Goal: Task Accomplishment & Management: Use online tool/utility

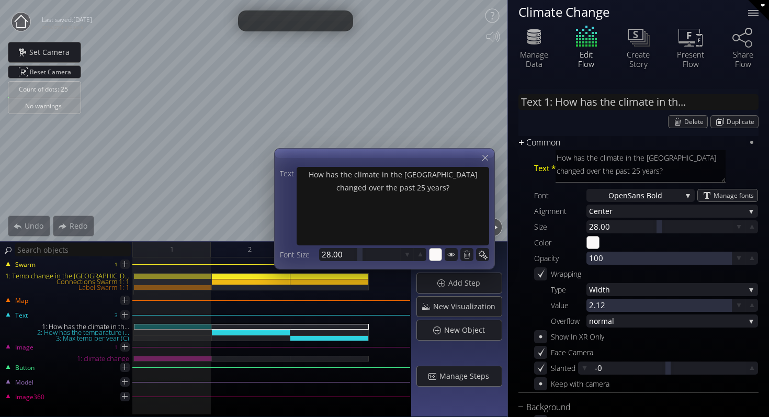
click at [591, 137] on div "Common" at bounding box center [631, 142] width 227 height 13
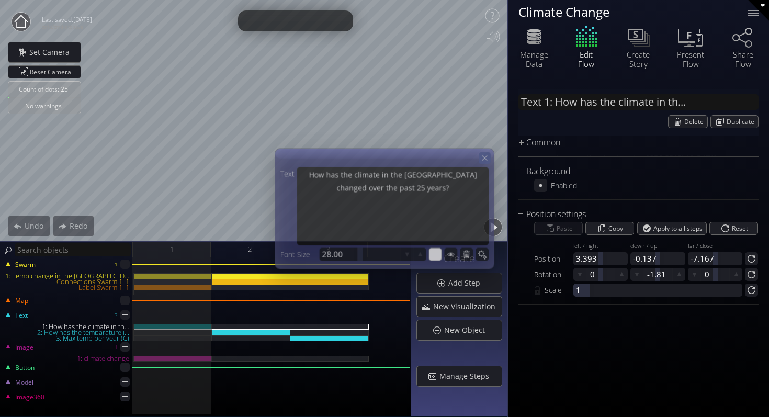
click at [488, 155] on icon at bounding box center [484, 157] width 9 height 9
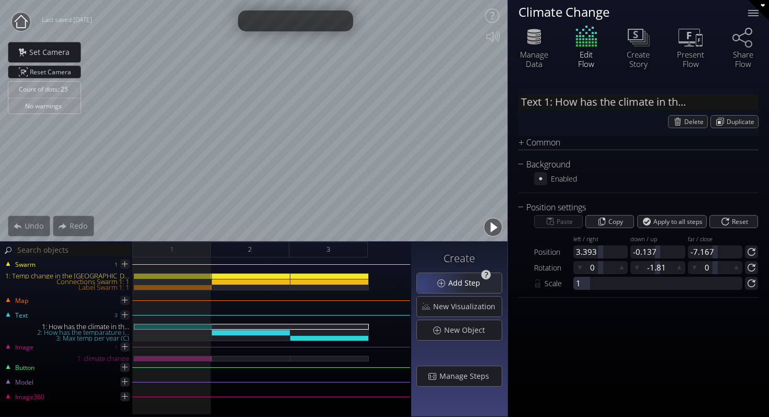
click at [424, 286] on div "Add Step" at bounding box center [459, 283] width 85 height 20
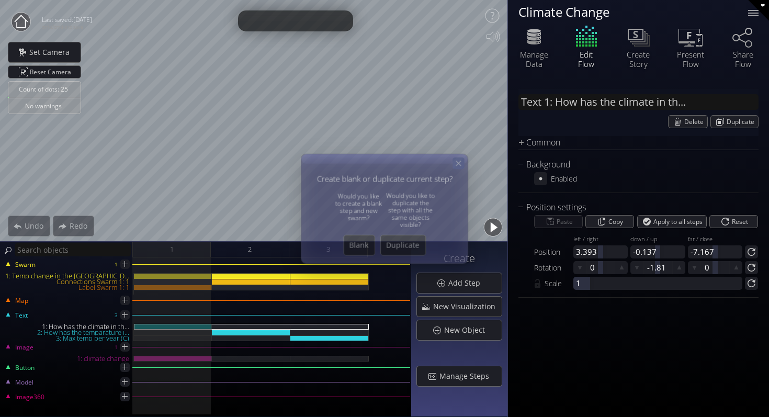
click at [456, 157] on div at bounding box center [459, 163] width 12 height 12
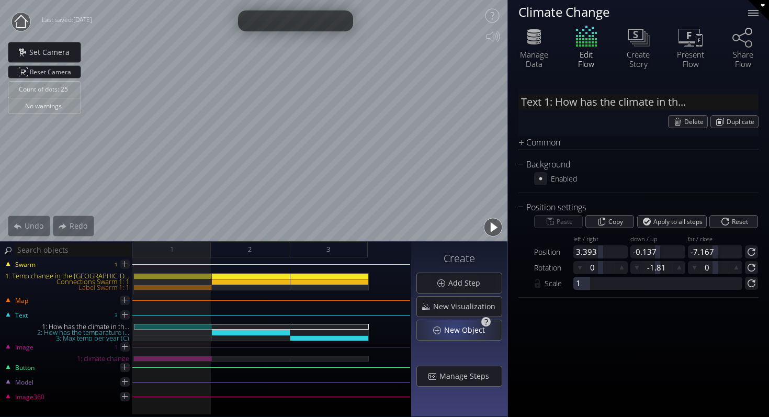
click at [456, 328] on span "New Object" at bounding box center [468, 330] width 48 height 10
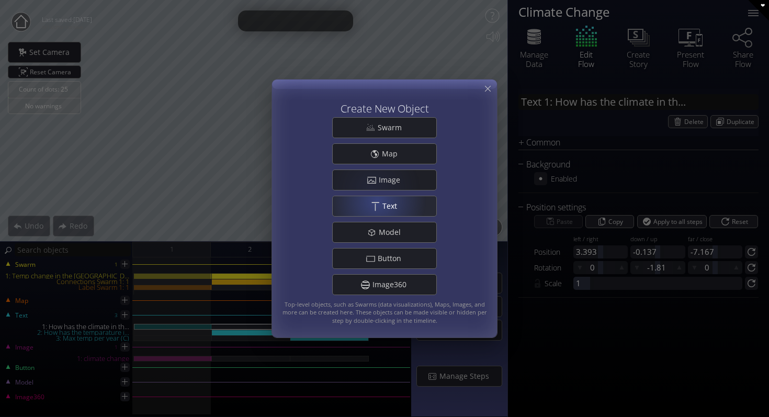
click at [380, 202] on div ".st0{fill:#FFFFFF;} Text" at bounding box center [385, 206] width 104 height 20
type input "Text 4: New Text 4"
type textarea "New Text 4"
type input "#ffffff"
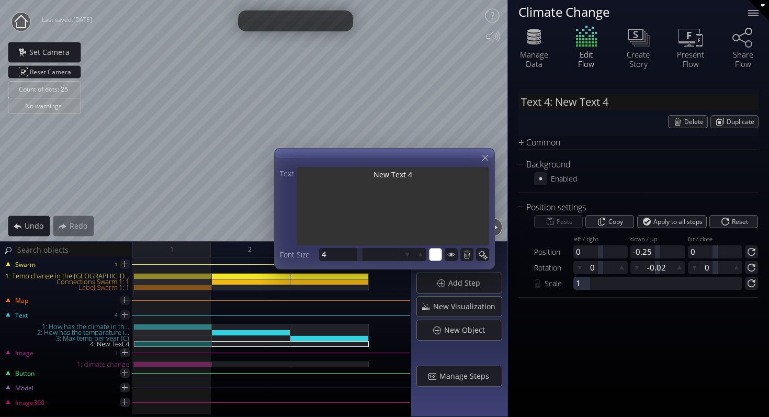
drag, startPoint x: 421, startPoint y: 174, endPoint x: 342, endPoint y: 174, distance: 79.0
click at [342, 174] on textarea "New Text 4" at bounding box center [393, 207] width 193 height 81
type input "Text 4: S"
type textarea "S"
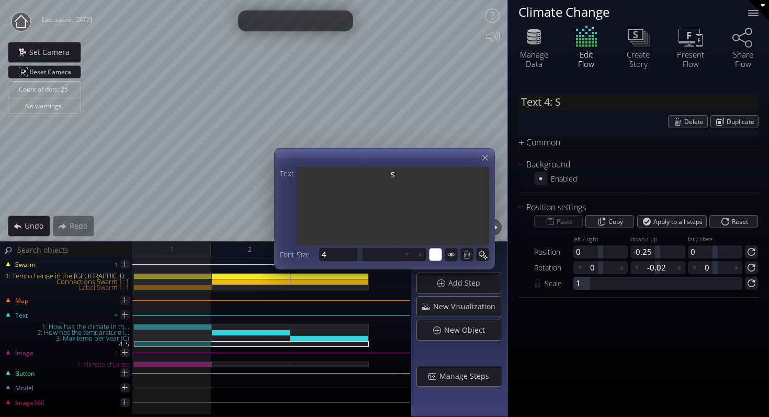
type input "Text 4: St"
type textarea "St"
type input "Text 4: Sto"
type textarea "Sto"
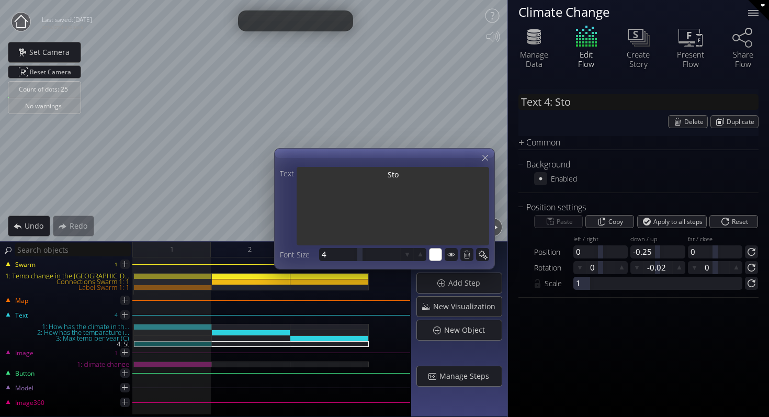
type textarea "Stor"
type input "Text 4: Stor"
type textarea "Stor"
type input "Text 4: Story"
type textarea "Story"
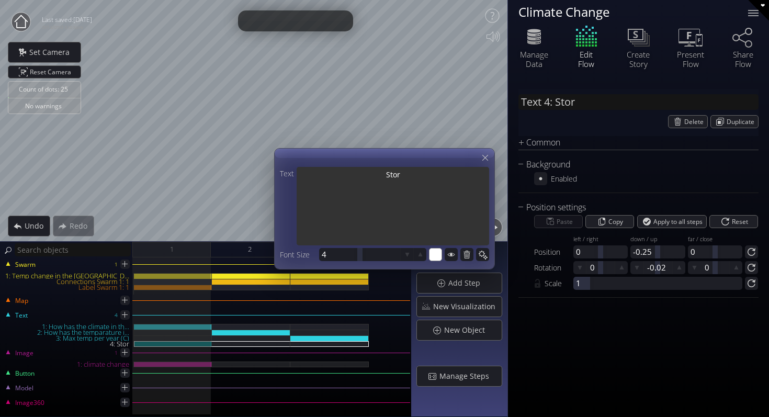
type textarea "Story"
type input "Text 4: Stor"
type textarea "Stor"
type input "Text 4: Sto"
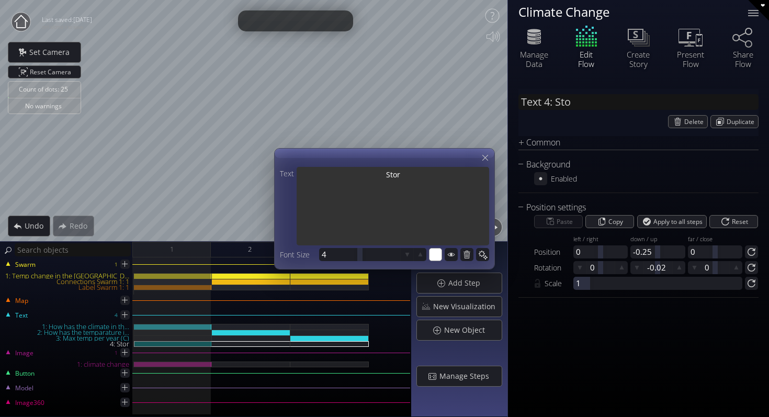
type textarea "Sto"
type input "Text 4: St"
type textarea "St"
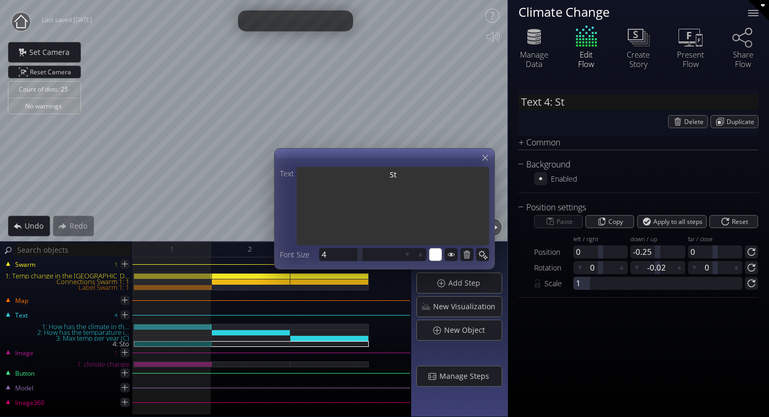
type input "Text 4: S"
type textarea "S"
type input "Text 4: B"
type textarea "B"
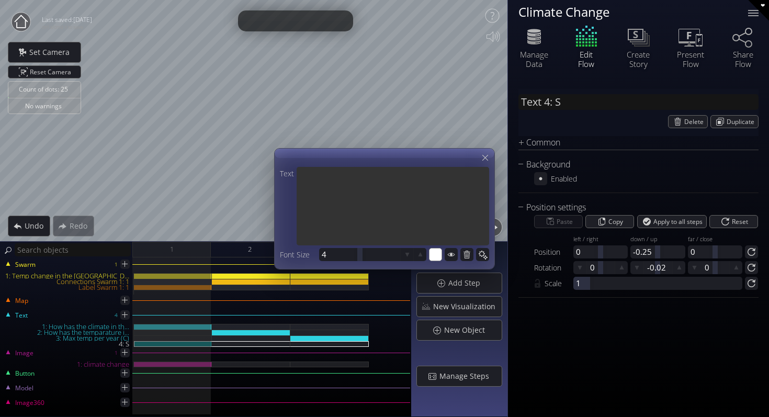
type textarea "B"
type input "Text 4: By"
type textarea "By"
type input "Text 4: By"
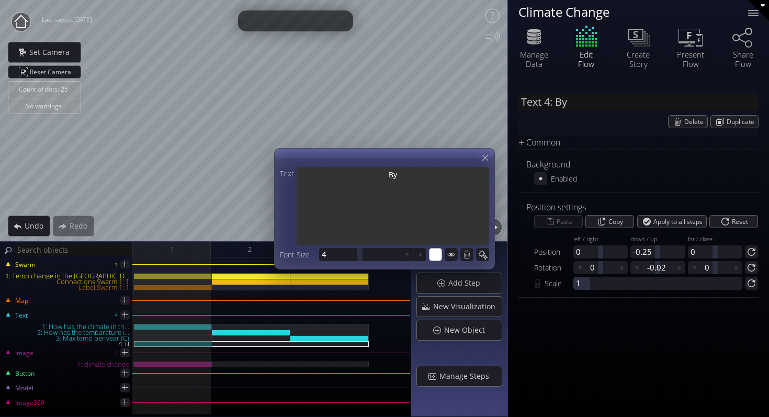
type textarea "By"
type input "Text 4: By S"
type textarea "By S"
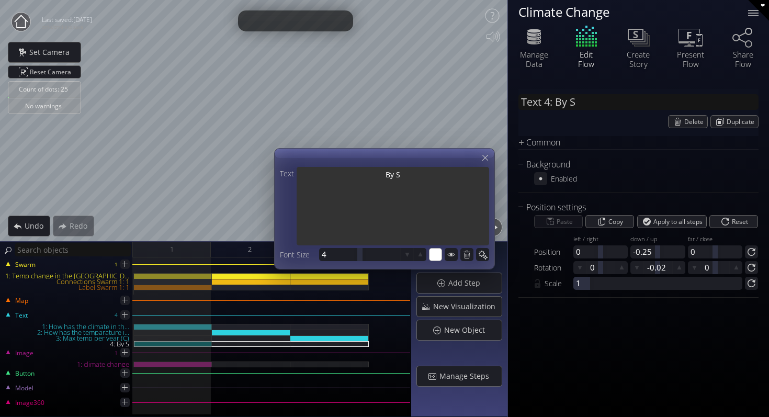
type input "Text 4: By [PERSON_NAME]"
type textarea "By [PERSON_NAME]"
type input "Text 4: By Saf"
type textarea "By Saf"
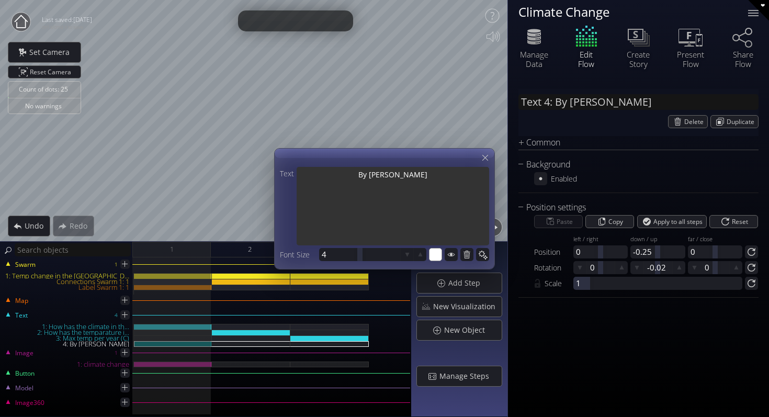
type textarea "By Saf"
type input "Text 4: By Safa"
type textarea "By Safa"
type input "Text 4: By Safa"
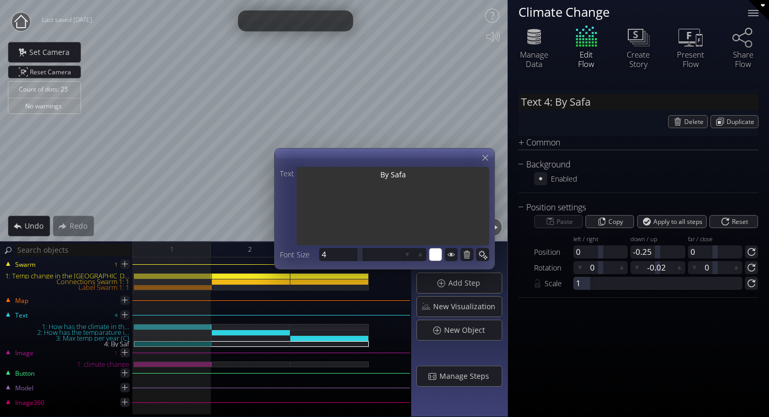
type textarea "By Safa"
type input "Text 4: By Safa A"
type textarea "By Safa A"
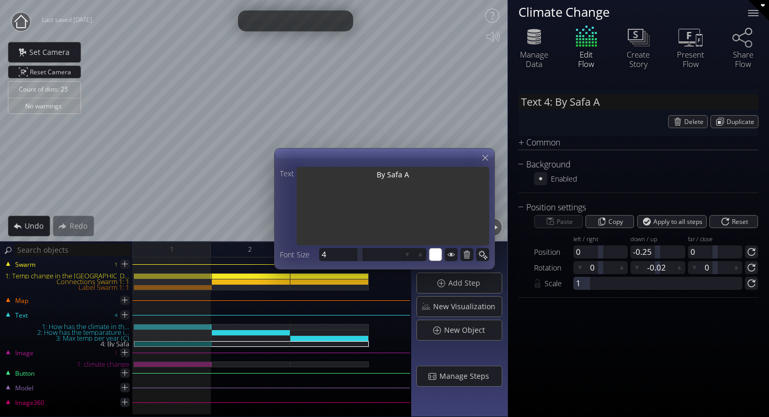
type input "Text 4: By Safa Ab"
type textarea "By Safa Ab"
type input "Text 4: By [PERSON_NAME]"
type textarea "By [PERSON_NAME]"
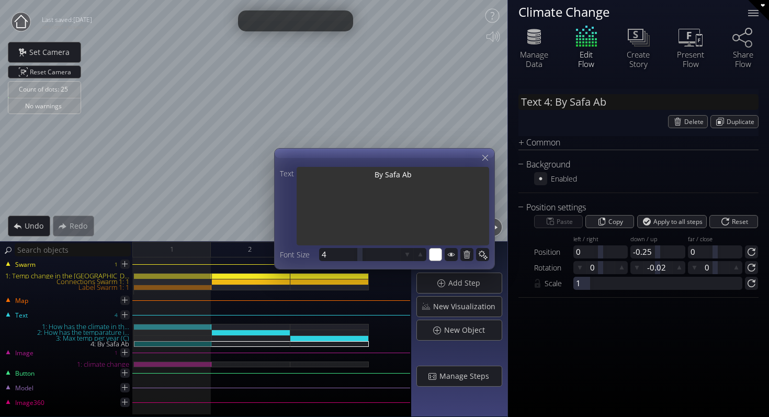
type textarea "By [PERSON_NAME]"
type input "Text 4: By [PERSON_NAME]"
type textarea "By [PERSON_NAME]"
type input "Text 4: By [PERSON_NAME]"
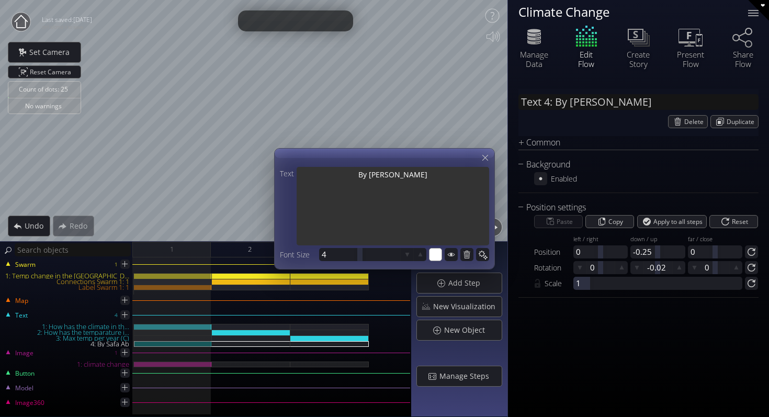
type textarea "By [PERSON_NAME]"
type input "Text 4: By [PERSON_NAME]"
type textarea "By [PERSON_NAME]"
type input "Text 4: By [PERSON_NAME]"
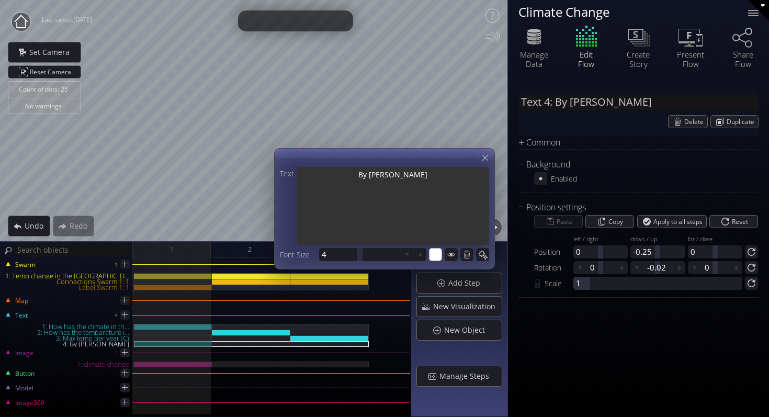
type textarea "By [PERSON_NAME]"
click at [377, 173] on textarea "By [PERSON_NAME]" at bounding box center [393, 207] width 193 height 81
type input "Text 4: [PERSON_NAME]"
type textarea "[PERSON_NAME]"
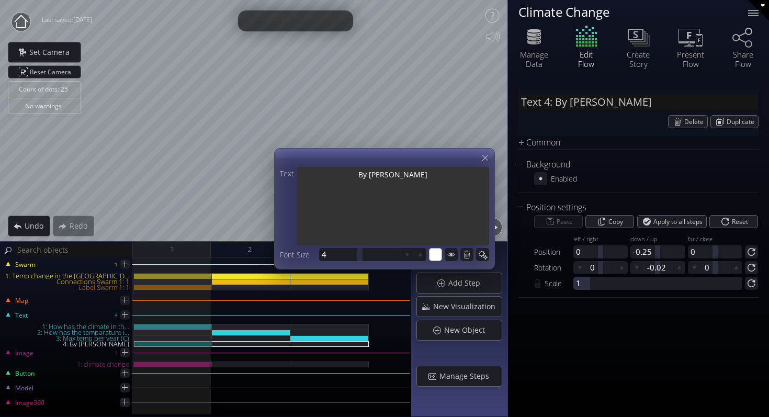
type textarea "[PERSON_NAME]"
type input "Text 4: By:[PERSON_NAME]"
type textarea "By:[PERSON_NAME]"
type input "Text 4: By: [PERSON_NAME]"
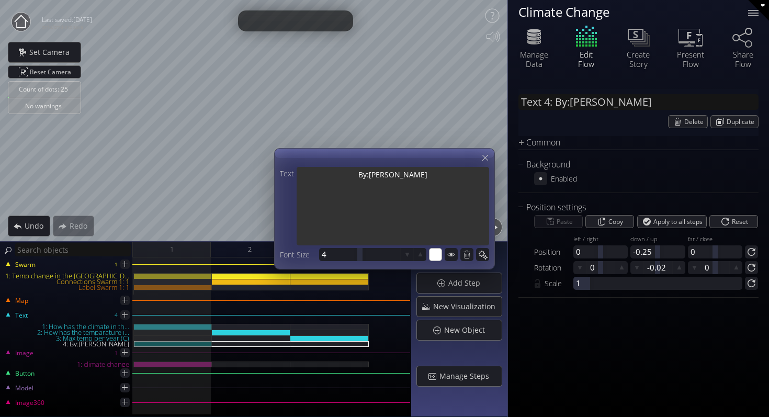
type textarea "By: [PERSON_NAME]"
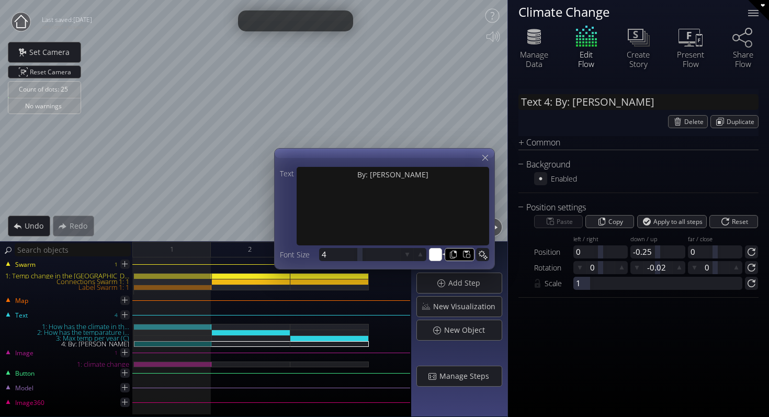
click at [439, 252] on input "#ffffff" at bounding box center [436, 255] width 13 height 13
type input "#a61717"
type input "#f5f5f5"
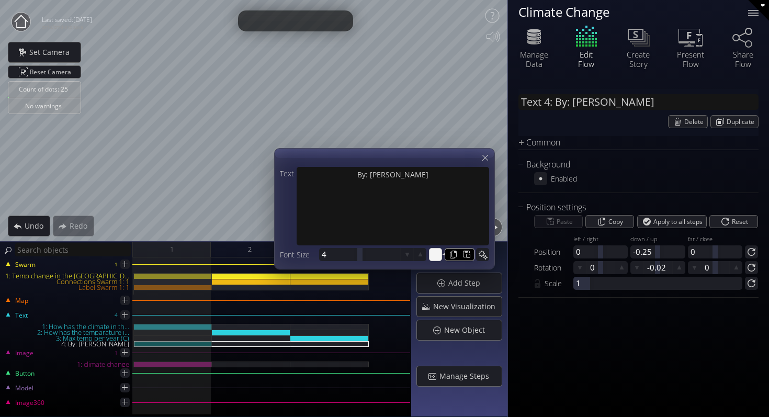
type input "#f5f5f5"
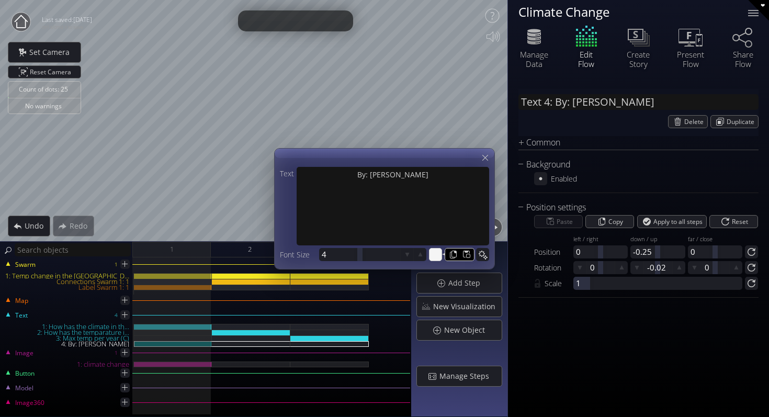
type input "#f5f5f5"
click at [590, 378] on div "Text 4: By: [PERSON_NAME] Duplicate Common Text * By: [PERSON_NAME] Font Open S…" at bounding box center [638, 247] width 261 height 338
click at [482, 153] on icon at bounding box center [485, 158] width 10 height 10
